Goal: Task Accomplishment & Management: Complete application form

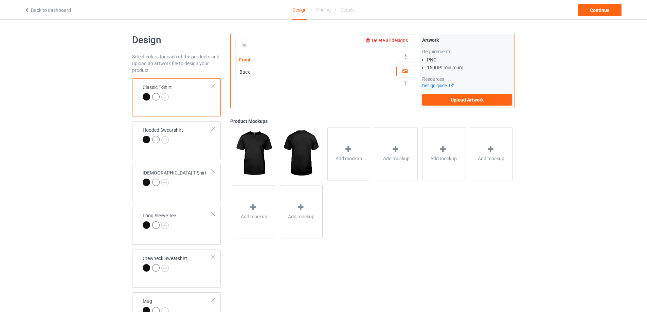
click at [400, 39] on span "Delete all designs" at bounding box center [390, 40] width 36 height 5
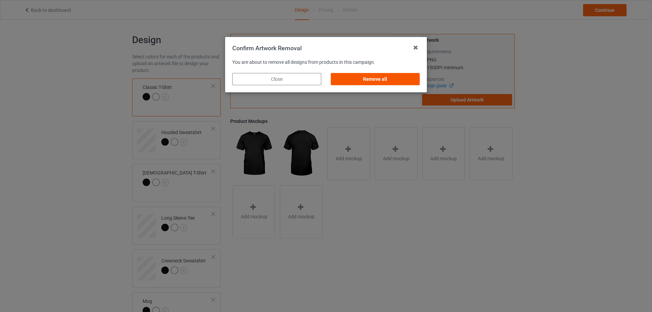
click at [387, 76] on div "Remove all" at bounding box center [375, 79] width 89 height 12
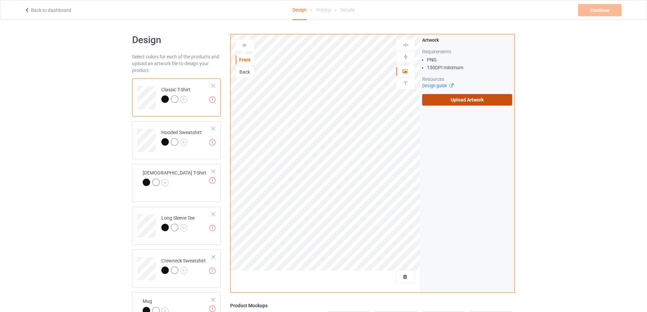
click at [442, 101] on label "Upload Artwork" at bounding box center [467, 100] width 90 height 12
click at [0, 0] on input "Upload Artwork" at bounding box center [0, 0] width 0 height 0
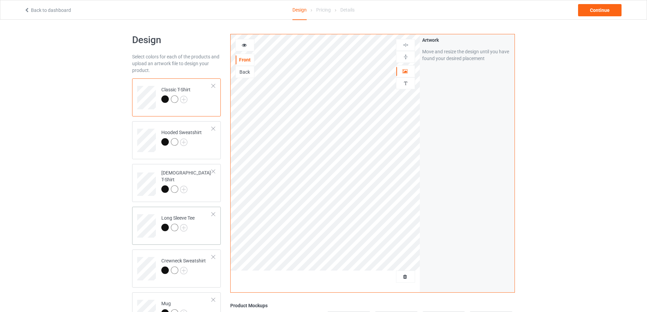
scroll to position [102, 0]
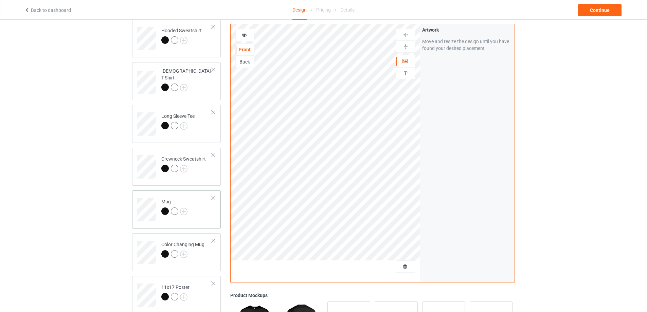
click at [198, 212] on td "Mug" at bounding box center [187, 207] width 58 height 28
click at [409, 46] on img at bounding box center [405, 46] width 6 height 6
click at [587, 8] on div "Continue" at bounding box center [599, 10] width 43 height 12
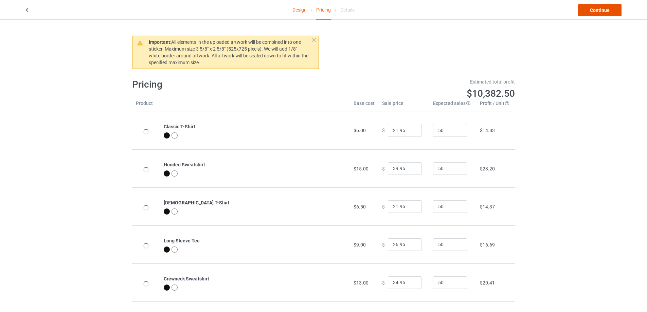
click at [587, 8] on link "Continue" at bounding box center [599, 10] width 43 height 12
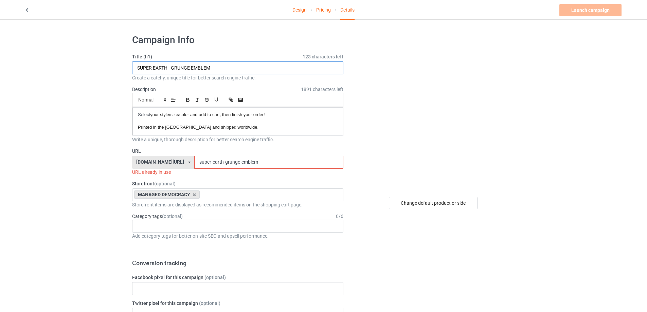
drag, startPoint x: 167, startPoint y: 67, endPoint x: 308, endPoint y: 67, distance: 140.3
click at [308, 67] on input "SUPER EARTH - GRUNGE EMBLEM" at bounding box center [237, 67] width 211 height 13
paste input "WINGS REMASTER"
type input "SUPER EARTH - WINGS REMASTER"
drag, startPoint x: 269, startPoint y: 164, endPoint x: 213, endPoint y: 161, distance: 56.8
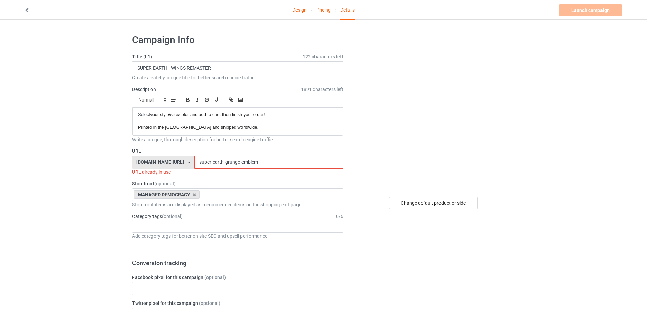
click at [213, 161] on input "super-earth-grunge-emblem" at bounding box center [268, 162] width 149 height 13
paste input "wings-remaster"
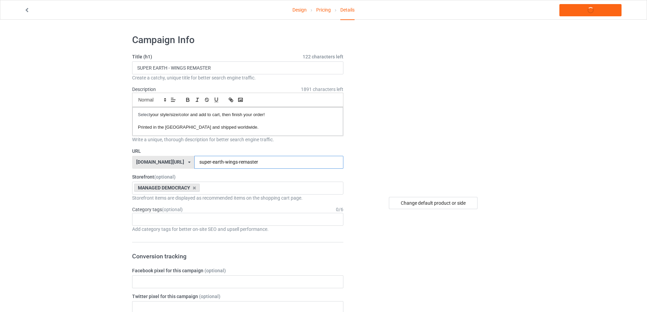
type input "super-earth-wings-remaster"
click at [611, 13] on link "Launch campaign" at bounding box center [590, 10] width 62 height 12
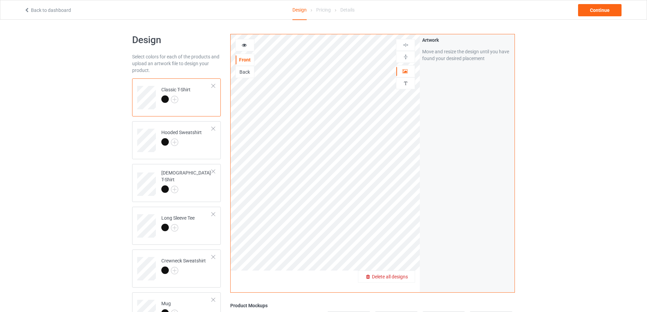
click at [402, 277] on span "Delete all designs" at bounding box center [390, 276] width 36 height 5
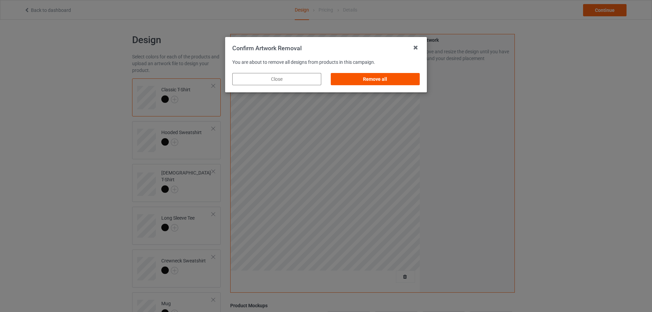
click at [370, 76] on div "Remove all" at bounding box center [375, 79] width 89 height 12
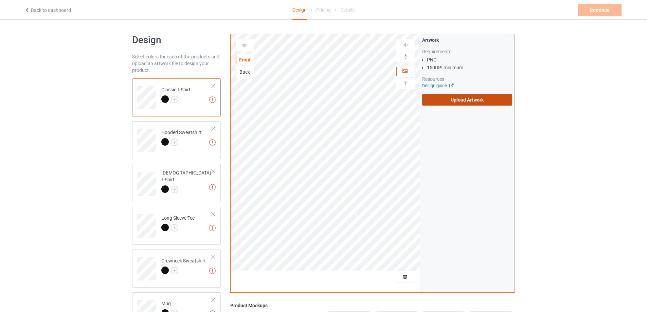
click at [475, 102] on label "Upload Artwork" at bounding box center [467, 100] width 90 height 12
click at [0, 0] on input "Upload Artwork" at bounding box center [0, 0] width 0 height 0
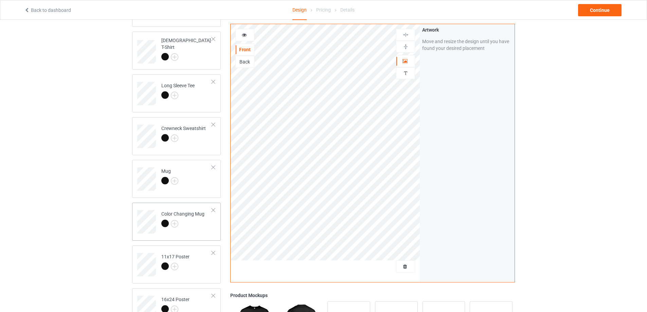
scroll to position [136, 0]
click at [201, 187] on td "Mug" at bounding box center [187, 173] width 58 height 28
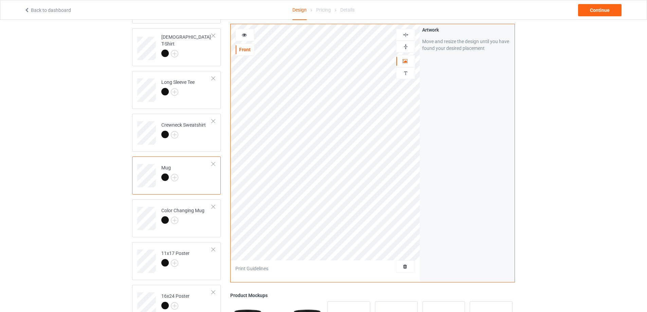
click at [404, 49] on img at bounding box center [405, 46] width 6 height 6
click at [406, 47] on img at bounding box center [405, 46] width 6 height 6
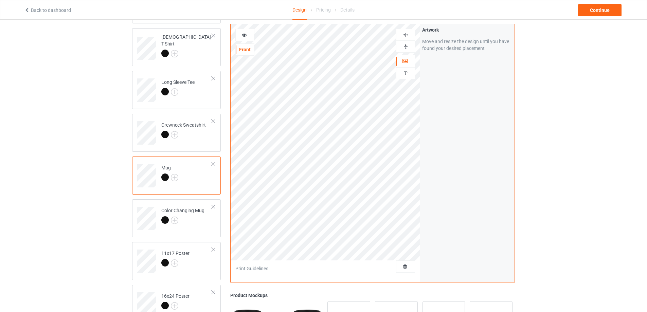
click at [406, 47] on img at bounding box center [405, 46] width 6 height 6
click at [609, 11] on div "Continue" at bounding box center [599, 10] width 43 height 12
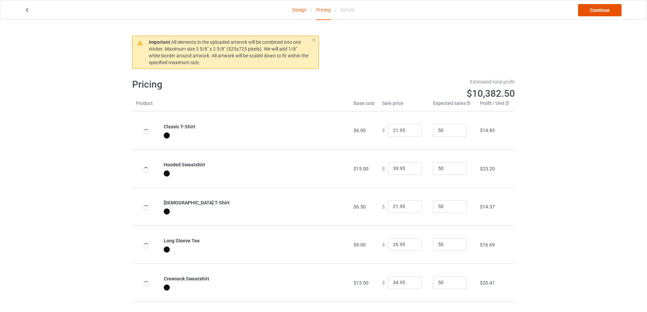
click at [609, 11] on link "Continue" at bounding box center [599, 10] width 43 height 12
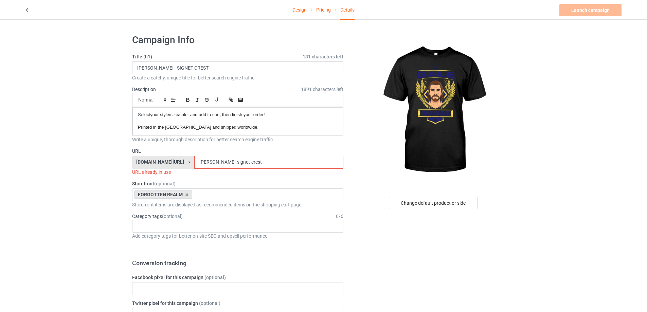
drag, startPoint x: 197, startPoint y: 161, endPoint x: 294, endPoint y: 169, distance: 97.2
click at [294, 169] on div "URL absoluttees.com/ absoluttees.com/ escandesigns.com/ teechip.com/ 5a540237ca…" at bounding box center [237, 162] width 211 height 28
paste input "wings-remaster"
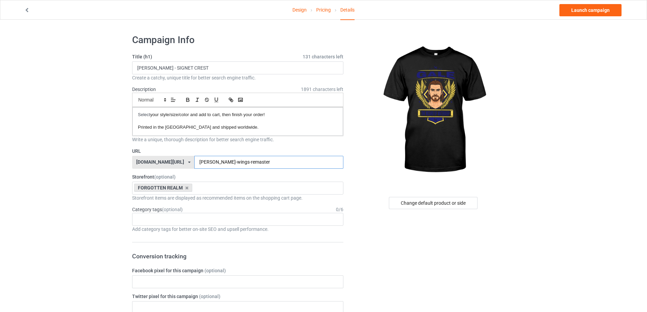
type input "gale-wings-remaster"
drag, startPoint x: 203, startPoint y: 65, endPoint x: 149, endPoint y: 72, distance: 54.9
click at [149, 72] on input "GALE - SIGNET CREST" at bounding box center [237, 67] width 211 height 13
paste input "WINGS REMASTER"
type input "GALE - WINGS REMASTER"
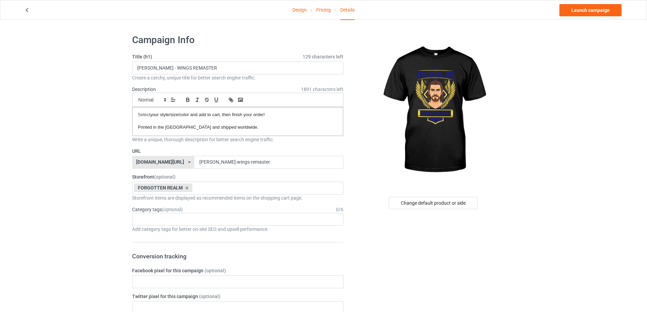
click at [595, 6] on link "Launch campaign" at bounding box center [590, 10] width 62 height 12
